Goal: Task Accomplishment & Management: Use online tool/utility

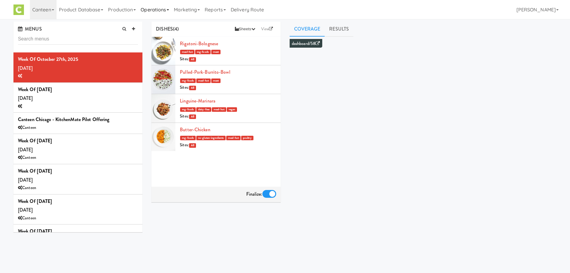
click at [160, 6] on link "Operations" at bounding box center [154, 9] width 33 height 19
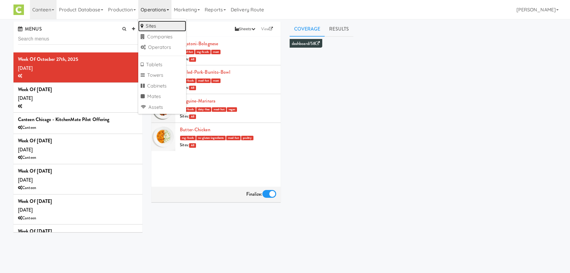
click at [160, 26] on link "Sites" at bounding box center [162, 26] width 48 height 11
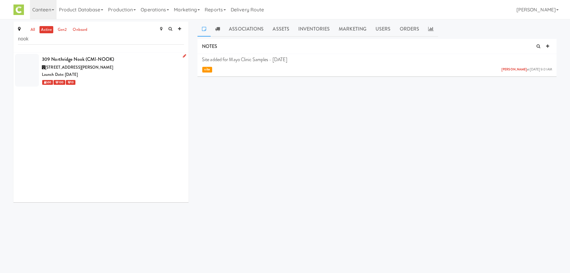
type input "nook"
click at [91, 69] on span "[STREET_ADDRESS][PERSON_NAME]" at bounding box center [79, 67] width 68 height 6
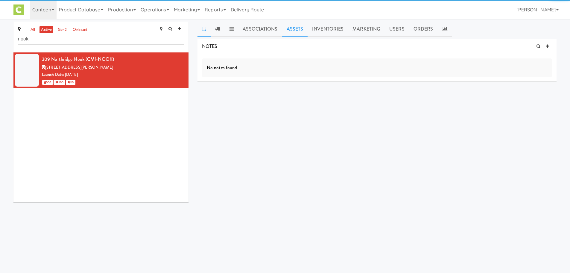
click at [289, 26] on link "Assets" at bounding box center [295, 29] width 26 height 15
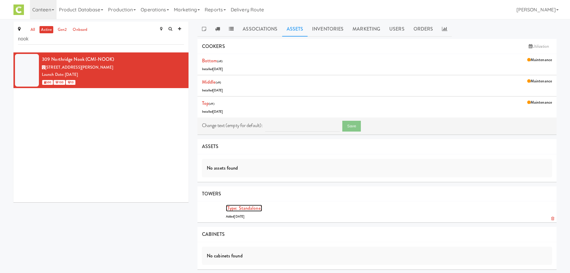
click at [239, 209] on link "(type: standalone)" at bounding box center [244, 207] width 36 height 7
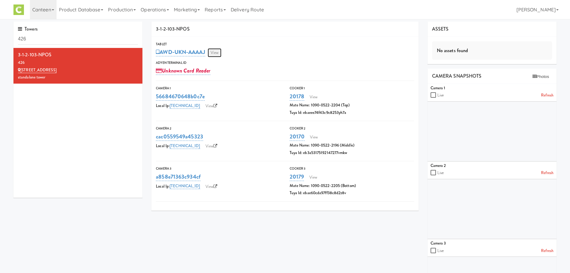
click at [216, 53] on link "View" at bounding box center [215, 52] width 14 height 9
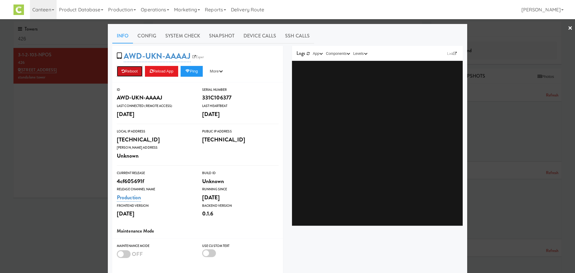
click at [129, 71] on button "Reboot" at bounding box center [130, 71] width 26 height 11
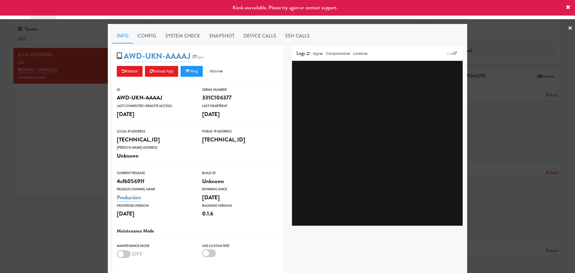
click at [568, 31] on link "×" at bounding box center [570, 28] width 5 height 19
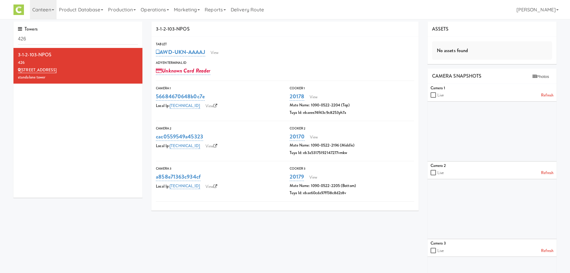
click at [220, 45] on div "Tablet" at bounding box center [285, 44] width 258 height 6
click at [217, 51] on link "View" at bounding box center [215, 52] width 14 height 9
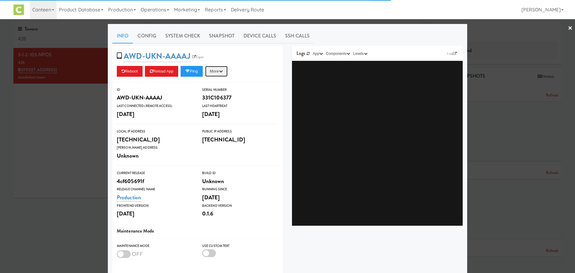
click at [223, 67] on button "More" at bounding box center [216, 71] width 22 height 11
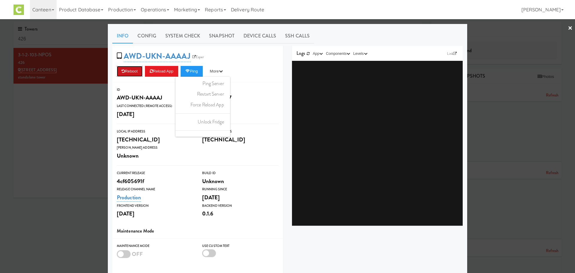
click at [122, 72] on icon at bounding box center [123, 71] width 3 height 4
click at [168, 38] on link "System Check" at bounding box center [183, 35] width 44 height 15
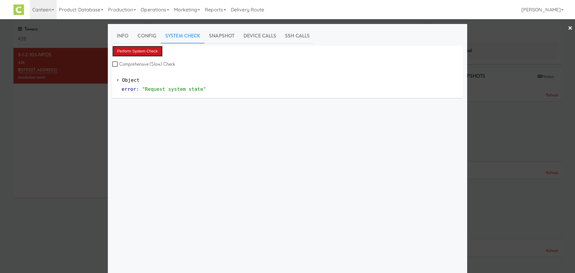
click at [128, 51] on button "Perform System Check" at bounding box center [137, 51] width 50 height 11
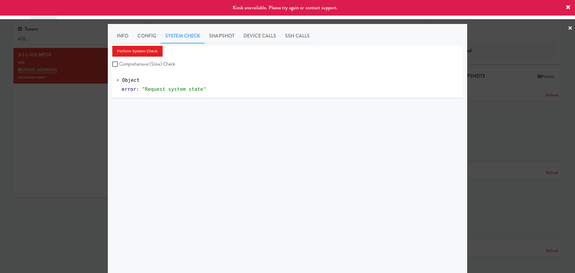
click at [568, 28] on link "×" at bounding box center [570, 28] width 5 height 19
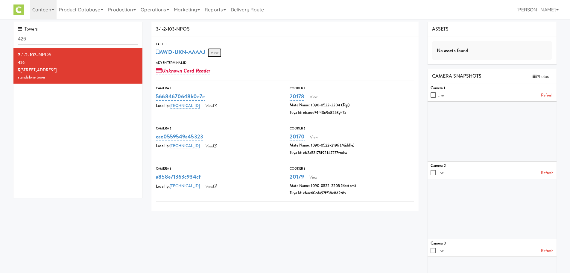
click at [221, 55] on link "View" at bounding box center [215, 52] width 14 height 9
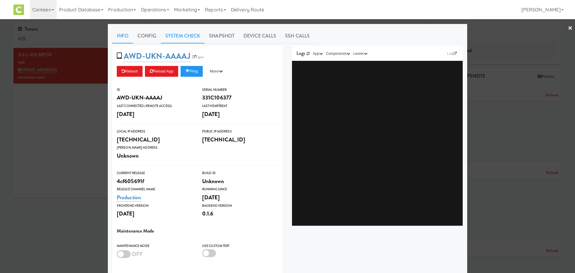
click at [192, 35] on link "System Check" at bounding box center [183, 35] width 44 height 15
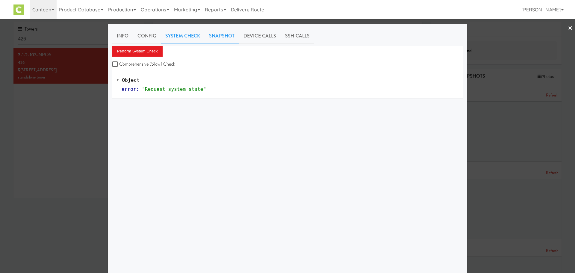
click at [220, 35] on link "Snapshot" at bounding box center [221, 35] width 34 height 15
click at [568, 29] on link "×" at bounding box center [570, 28] width 5 height 19
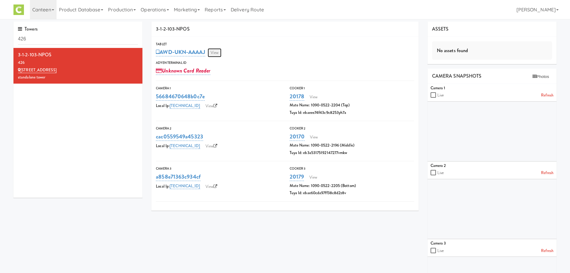
click at [214, 52] on link "View" at bounding box center [215, 52] width 14 height 9
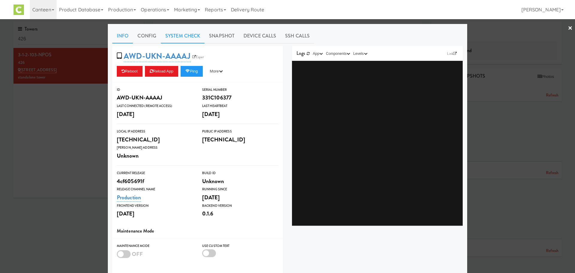
click at [168, 37] on link "System Check" at bounding box center [183, 35] width 44 height 15
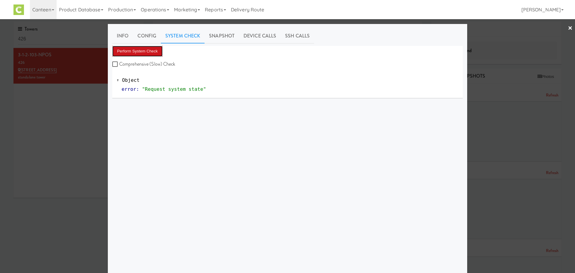
click at [143, 51] on button "Perform System Check" at bounding box center [137, 51] width 50 height 11
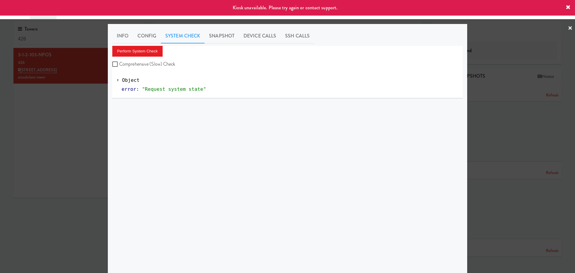
click at [568, 27] on link "×" at bounding box center [570, 28] width 5 height 19
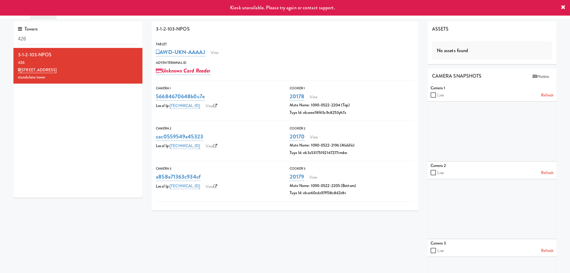
click at [565, 11] on link at bounding box center [563, 7] width 5 height 7
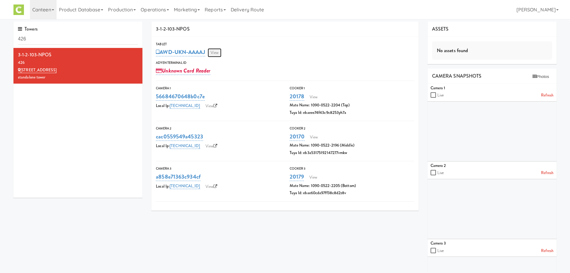
click at [217, 51] on link "View" at bounding box center [215, 52] width 14 height 9
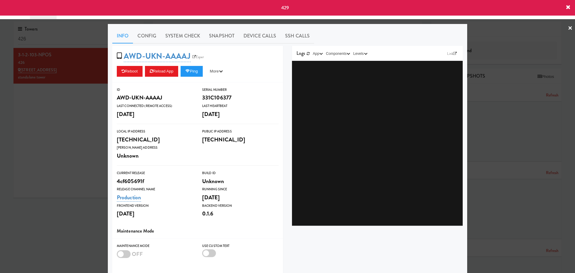
click at [568, 26] on link "×" at bounding box center [570, 28] width 5 height 19
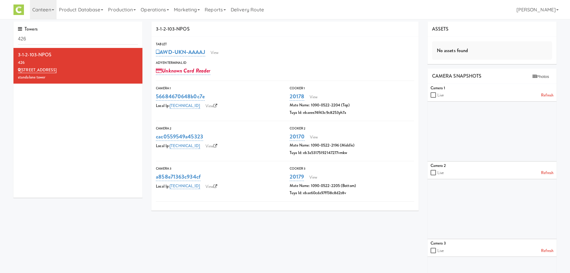
click at [564, 7] on div "Toggle navigation Canteen 325 Vending [URL][DOMAIN_NAME] 901 Smrt Mrkt [URL][DO…" at bounding box center [285, 9] width 570 height 19
click at [219, 51] on link "View" at bounding box center [215, 52] width 14 height 9
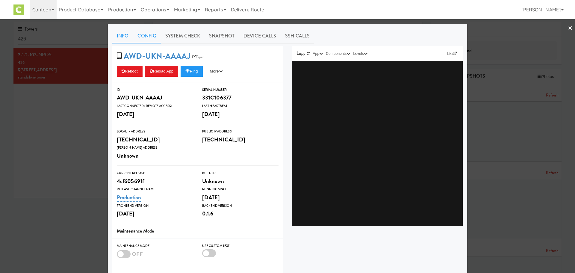
click at [148, 35] on link "Config" at bounding box center [147, 35] width 28 height 15
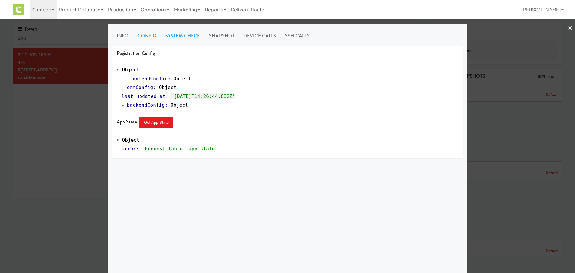
click at [185, 38] on link "System Check" at bounding box center [183, 35] width 44 height 15
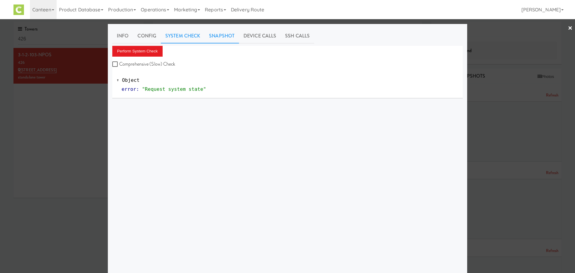
click at [220, 34] on link "Snapshot" at bounding box center [221, 35] width 34 height 15
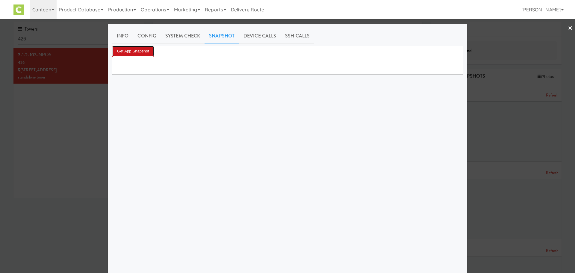
click at [134, 53] on button "Get App Snapshot" at bounding box center [133, 51] width 42 height 11
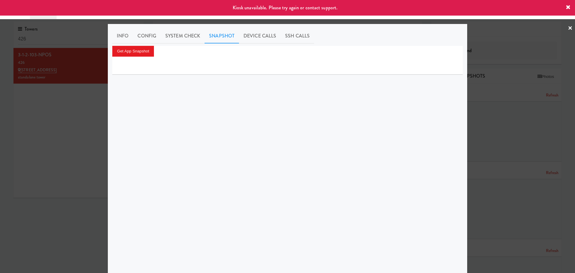
click at [568, 27] on link "×" at bounding box center [570, 28] width 5 height 19
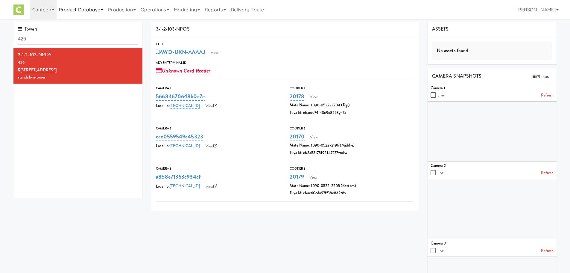
click at [82, 11] on link "Product Database" at bounding box center [81, 9] width 49 height 19
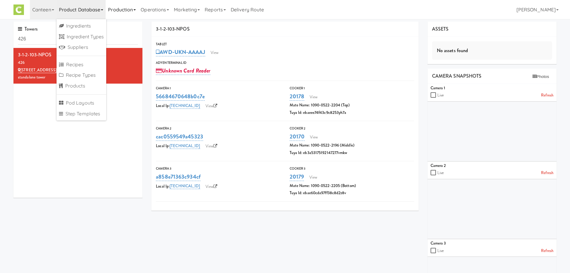
click at [129, 9] on link "Production" at bounding box center [122, 9] width 33 height 19
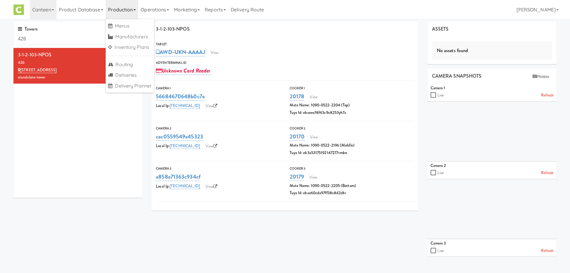
click at [143, 115] on div "Towers 426 3-1-2-103-NPOS 426 [GEOGRAPHIC_DATA]" at bounding box center [78, 112] width 138 height 181
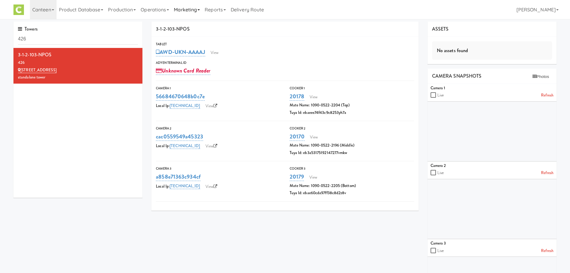
click at [188, 11] on link "Marketing" at bounding box center [187, 9] width 31 height 19
click at [156, 10] on link "Operations" at bounding box center [154, 9] width 33 height 19
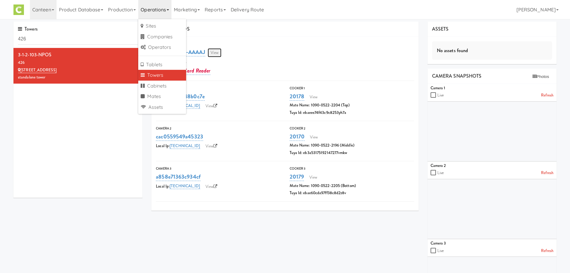
click at [216, 51] on link "View" at bounding box center [215, 52] width 14 height 9
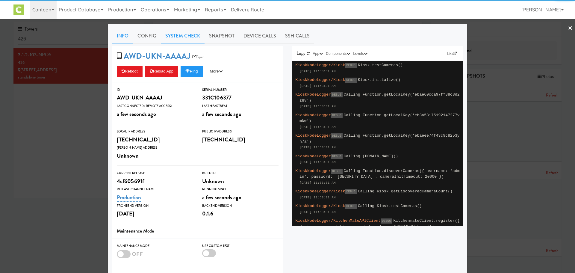
click at [176, 35] on link "System Check" at bounding box center [183, 35] width 44 height 15
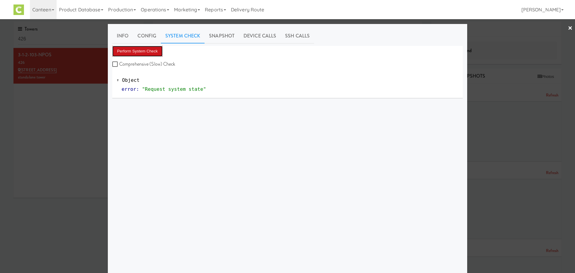
click at [148, 49] on button "Perform System Check" at bounding box center [137, 51] width 50 height 11
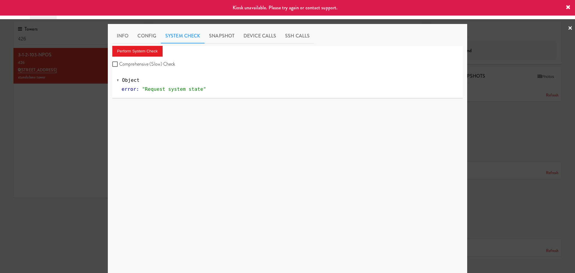
click at [568, 29] on link "×" at bounding box center [570, 28] width 5 height 19
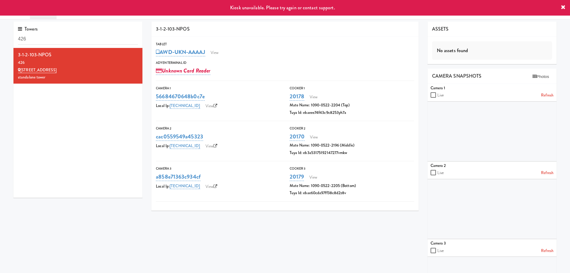
click at [564, 8] on icon at bounding box center [563, 7] width 5 height 5
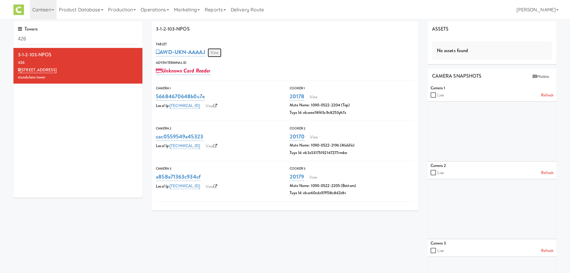
click at [217, 53] on link "View" at bounding box center [215, 52] width 14 height 9
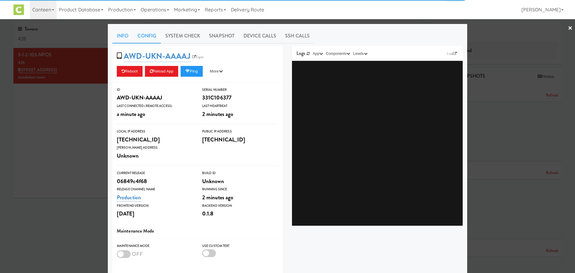
click at [145, 38] on link "Config" at bounding box center [147, 35] width 28 height 15
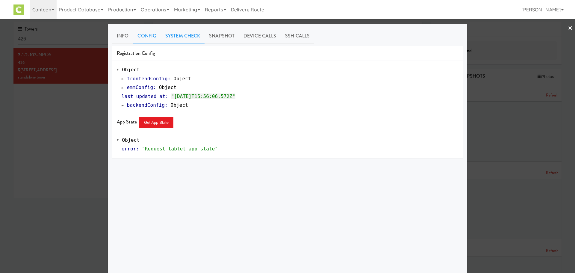
click at [178, 40] on link "System Check" at bounding box center [183, 35] width 44 height 15
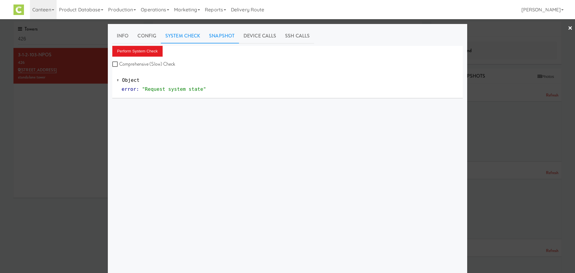
click at [222, 31] on link "Snapshot" at bounding box center [221, 35] width 34 height 15
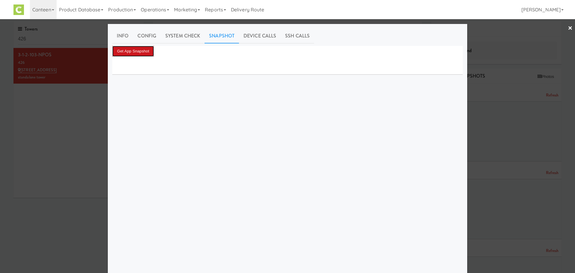
click at [140, 51] on button "Get App Snapshot" at bounding box center [133, 51] width 42 height 11
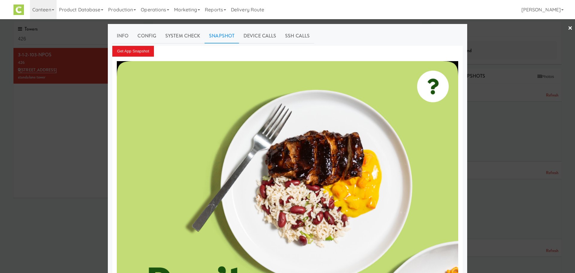
click at [561, 25] on div at bounding box center [287, 136] width 575 height 273
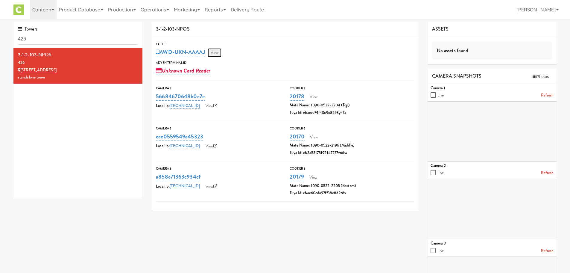
click at [218, 52] on link "View" at bounding box center [215, 52] width 14 height 9
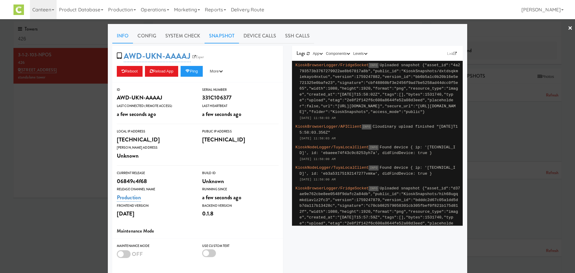
click at [214, 35] on link "Snapshot" at bounding box center [221, 35] width 34 height 15
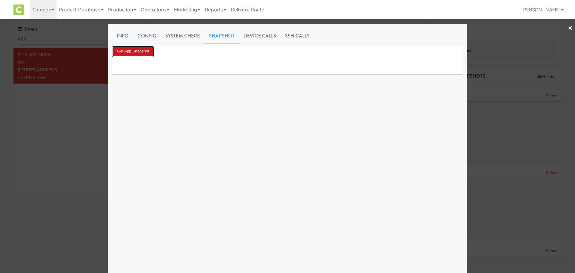
click at [132, 51] on button "Get App Snapshot" at bounding box center [133, 51] width 42 height 11
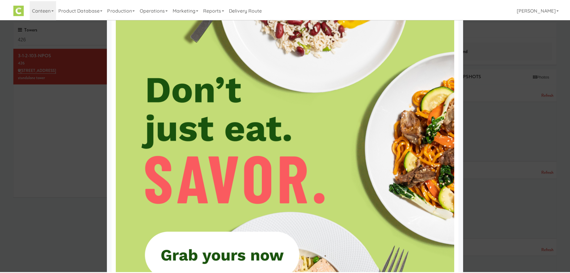
scroll to position [165, 0]
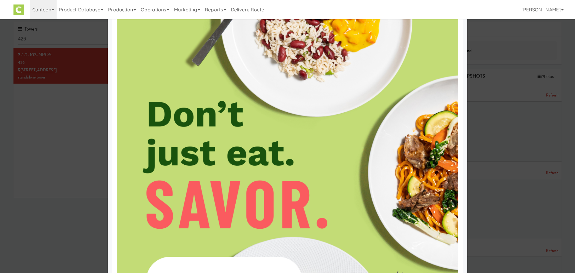
click at [518, 99] on div at bounding box center [287, 136] width 575 height 273
